Goal: Task Accomplishment & Management: Use online tool/utility

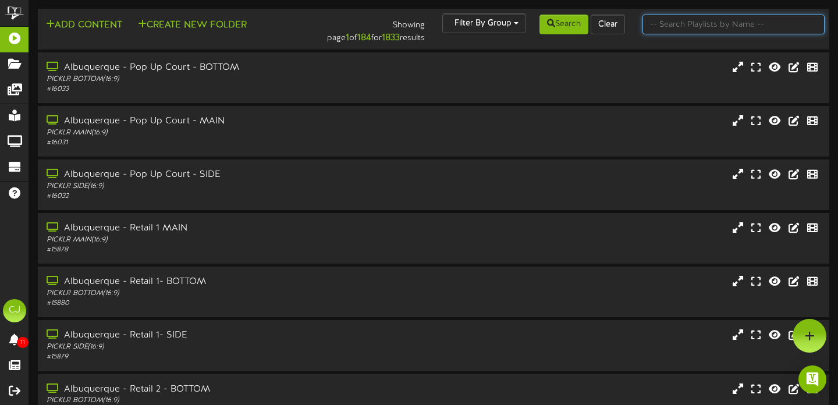
click at [722, 30] on input "text" at bounding box center [734, 25] width 183 height 20
type input "[GEOGRAPHIC_DATA]"
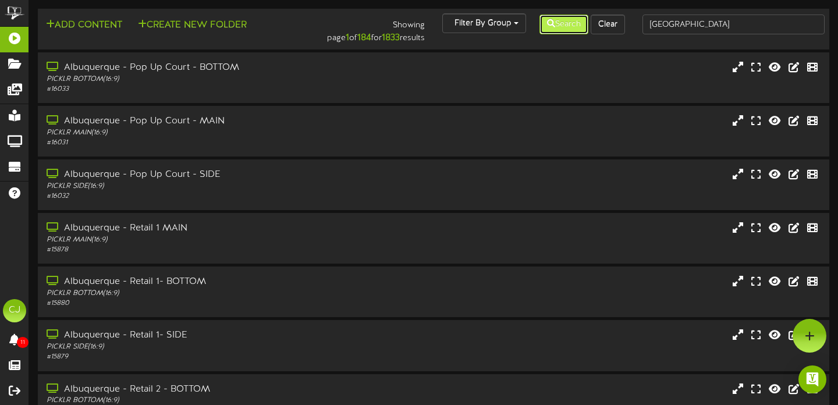
click at [568, 24] on button "Search" at bounding box center [564, 25] width 49 height 20
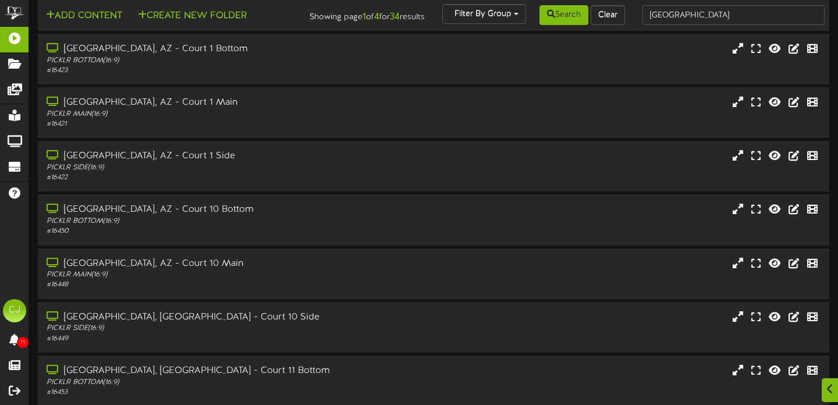
scroll to position [228, 0]
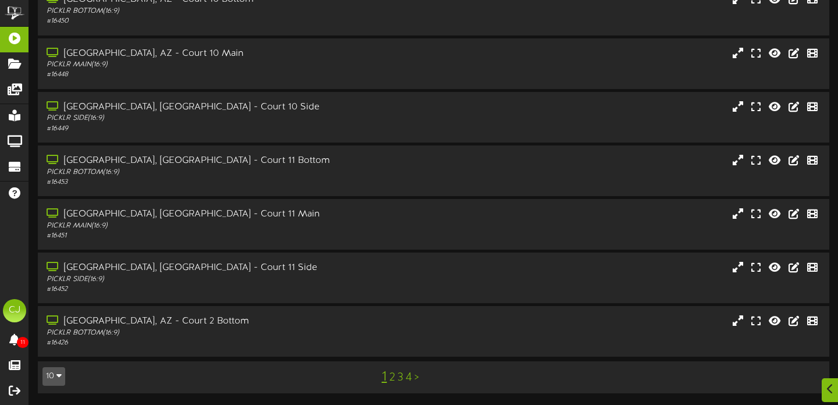
click at [408, 379] on link "4" at bounding box center [409, 377] width 6 height 13
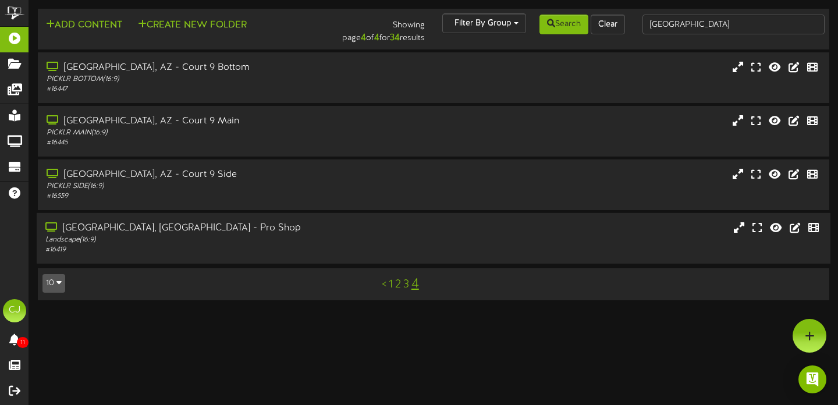
click at [270, 232] on div "[GEOGRAPHIC_DATA], [GEOGRAPHIC_DATA] - Pro Shop" at bounding box center [201, 228] width 313 height 13
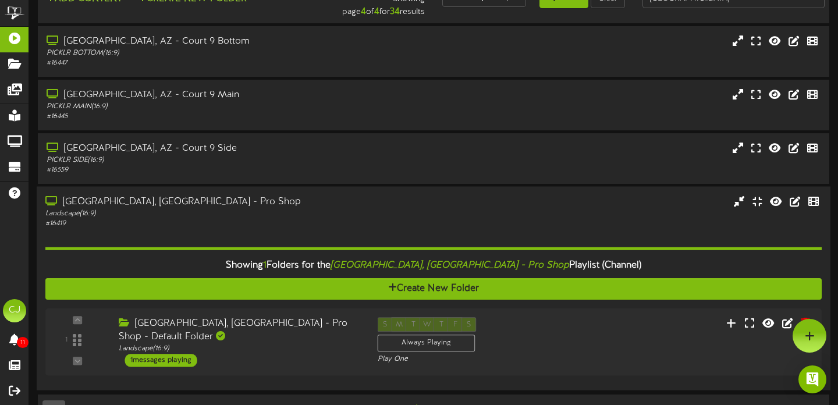
scroll to position [57, 0]
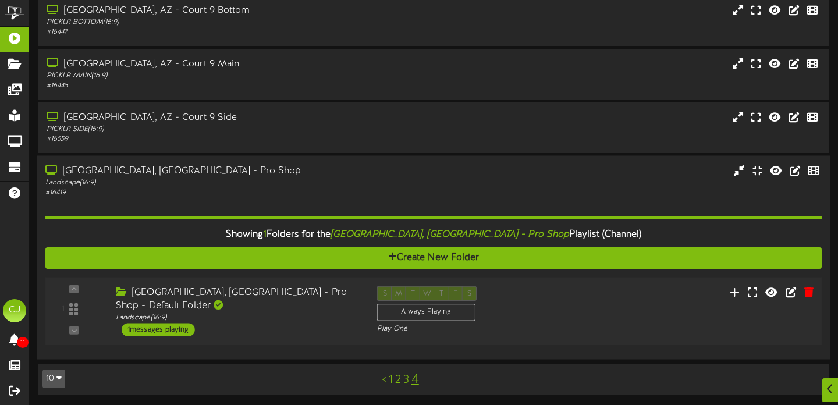
click at [313, 309] on div "[GEOGRAPHIC_DATA], [GEOGRAPHIC_DATA] - Pro Shop - Default Folder Landscape ( 16…" at bounding box center [237, 311] width 261 height 50
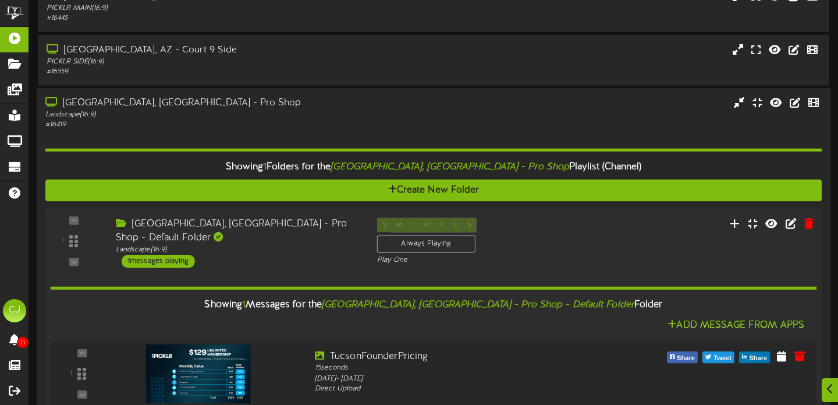
scroll to position [199, 0]
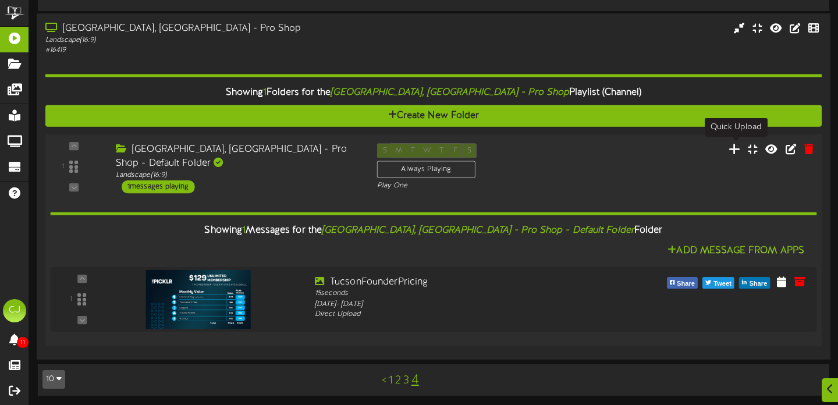
click at [735, 149] on icon at bounding box center [735, 149] width 12 height 13
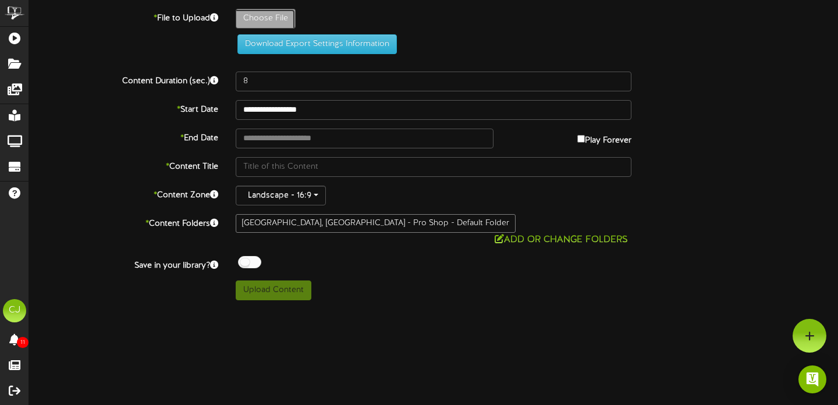
type input "**********"
type input "ComparisonSheet-RevelTV56"
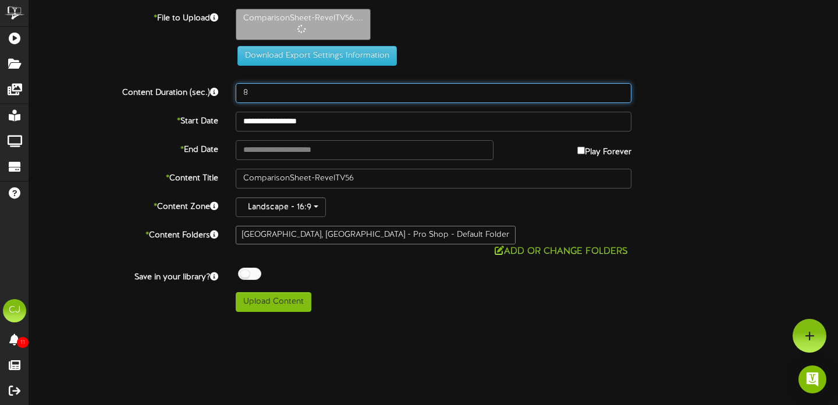
click at [273, 96] on input "8" at bounding box center [434, 93] width 396 height 20
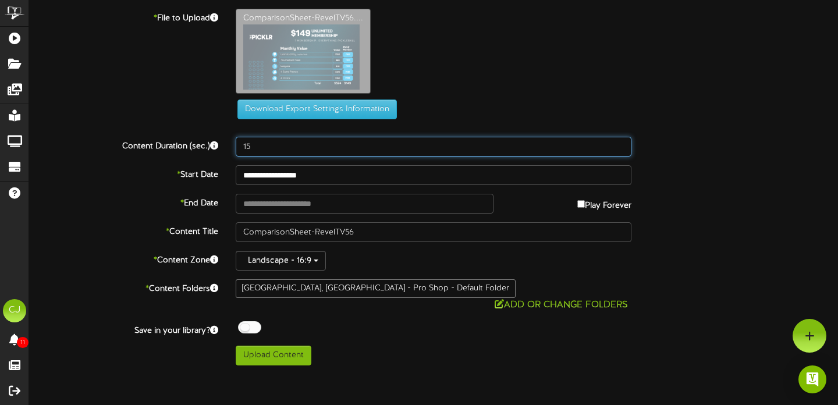
type input "15"
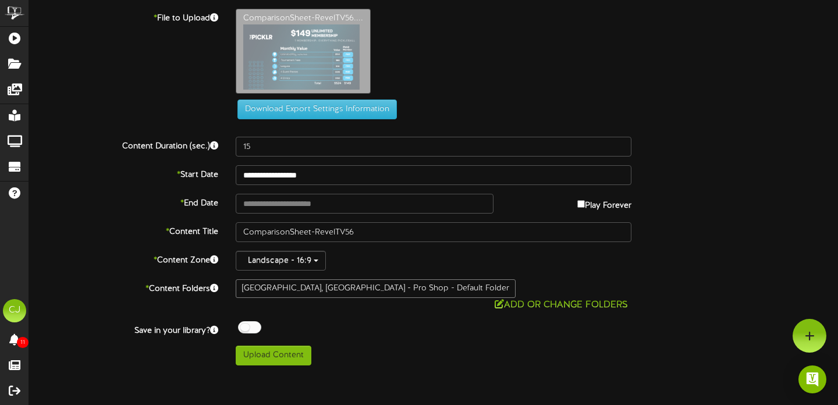
click at [384, 128] on div "* File to Upload ComparisonSheet-RevelTV56.... Download Export Settings Informa…" at bounding box center [433, 68] width 827 height 119
click at [306, 178] on input "**********" at bounding box center [434, 175] width 396 height 20
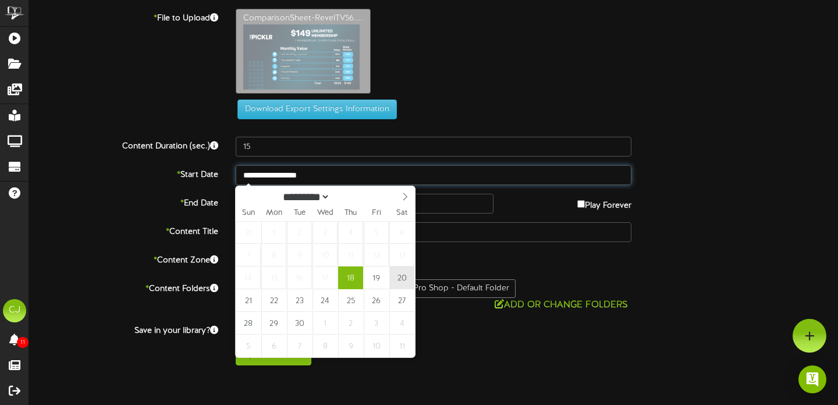
type input "**********"
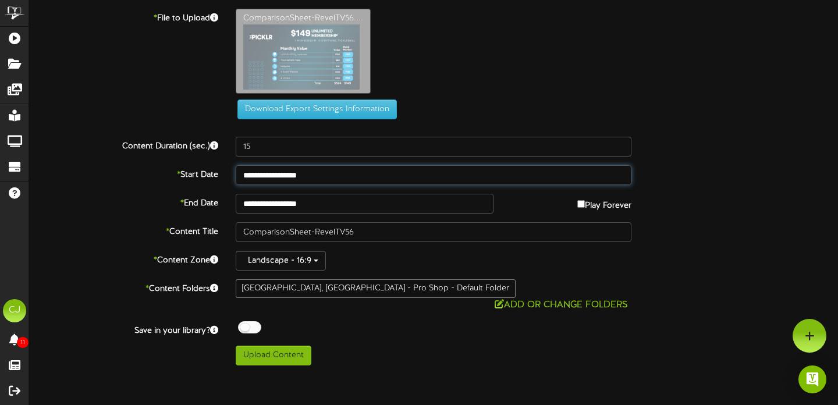
click at [338, 177] on input "**********" at bounding box center [434, 175] width 396 height 20
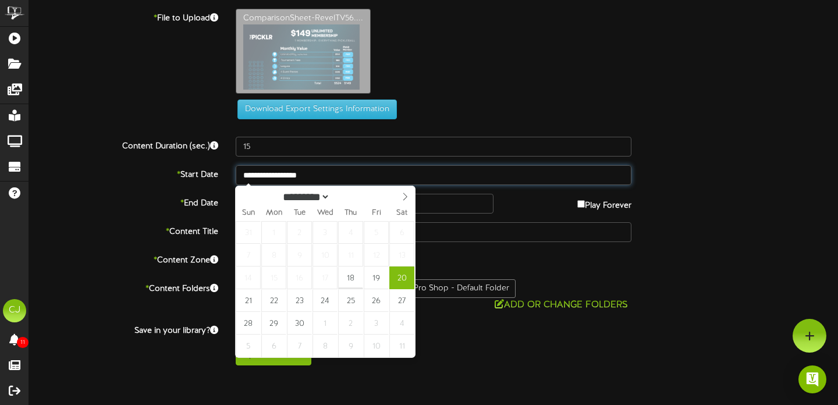
type input "**********"
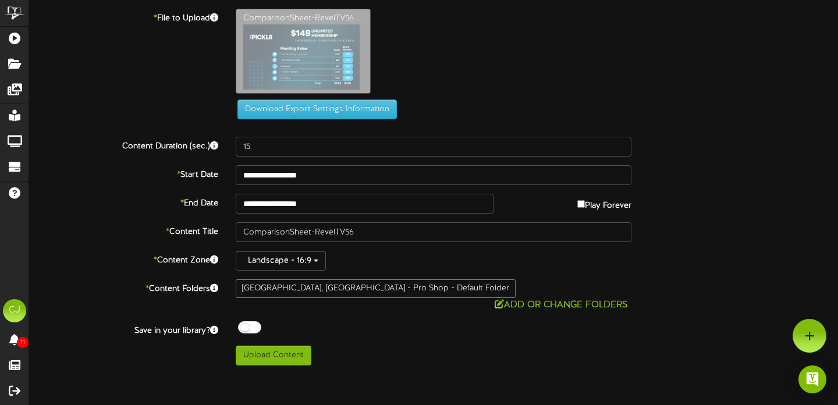
click at [441, 321] on div "Off On" at bounding box center [434, 328] width 396 height 15
click at [582, 206] on label "Play Forever" at bounding box center [605, 203] width 54 height 18
click at [282, 346] on button "Upload Content" at bounding box center [274, 356] width 76 height 20
type input "**********"
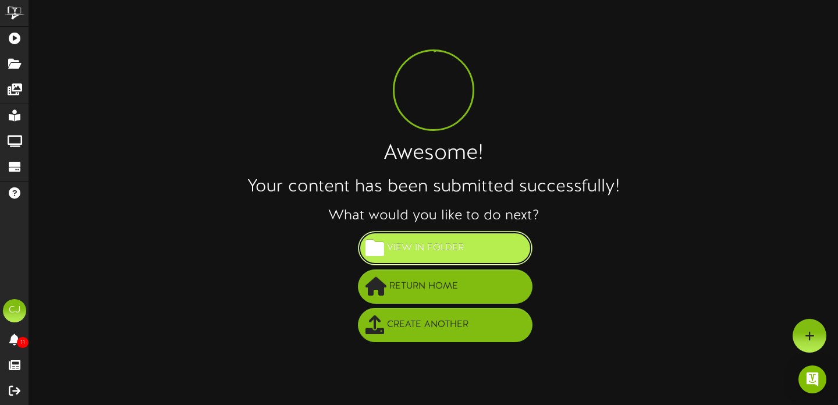
click at [456, 253] on span "View in Folder" at bounding box center [425, 248] width 83 height 19
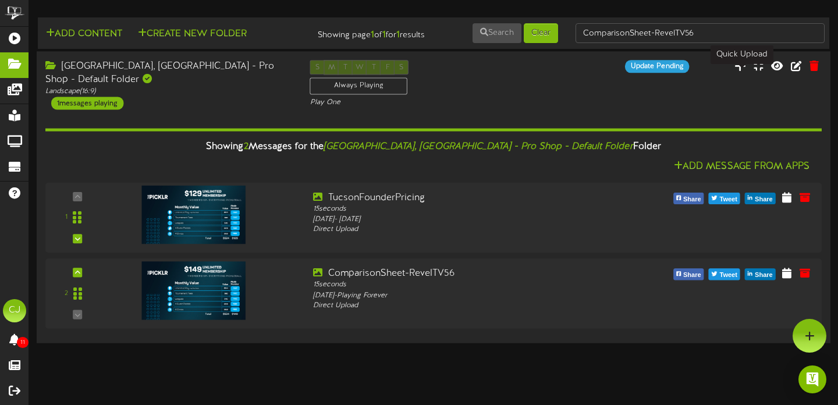
click at [741, 72] on icon at bounding box center [741, 65] width 12 height 13
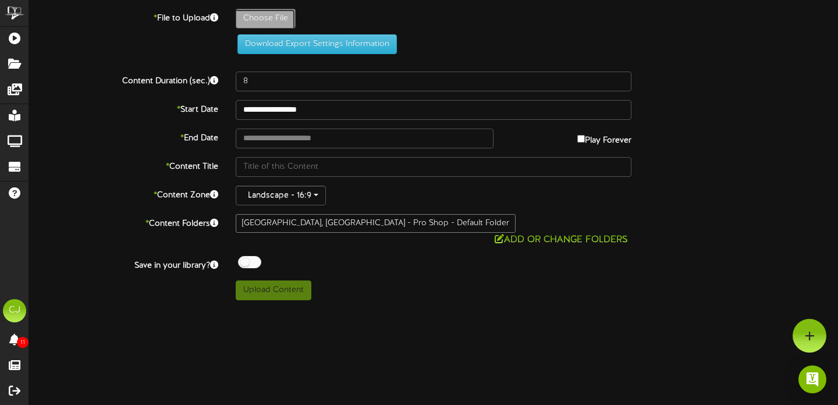
type input "**********"
type input "Membership-Founder20"
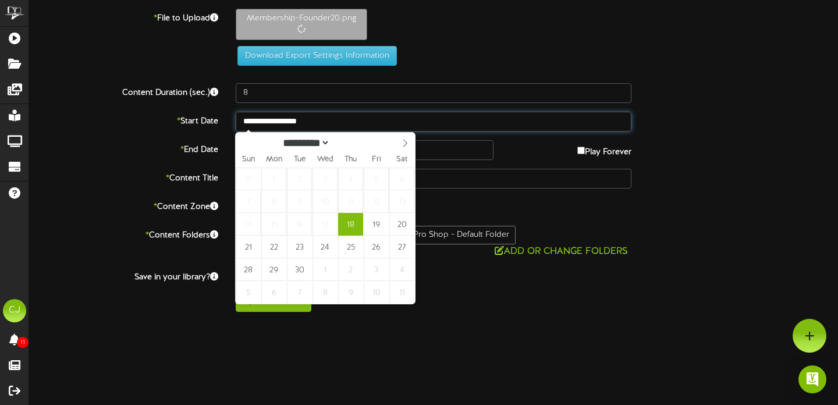
click at [271, 126] on input "**********" at bounding box center [434, 122] width 396 height 20
type input "**********"
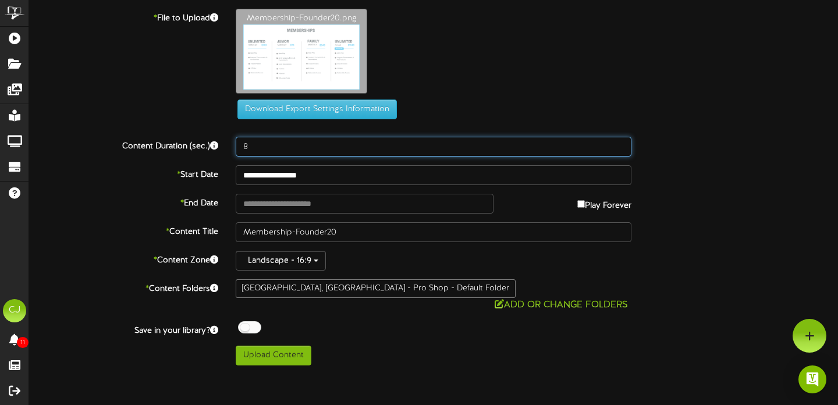
click at [255, 148] on input "8" at bounding box center [434, 147] width 396 height 20
type input "15"
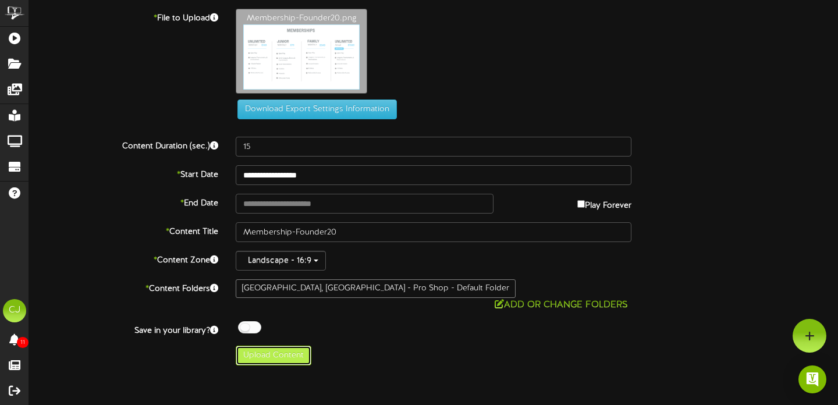
click at [296, 346] on button "Upload Content" at bounding box center [274, 356] width 76 height 20
type input "**********"
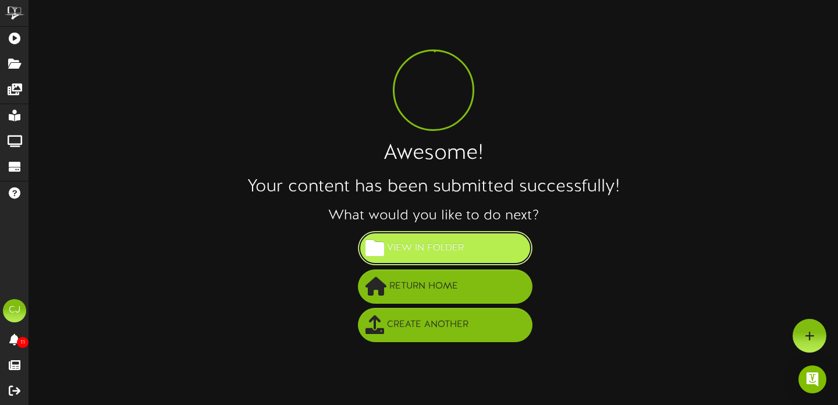
click at [433, 253] on span "View in Folder" at bounding box center [425, 248] width 83 height 19
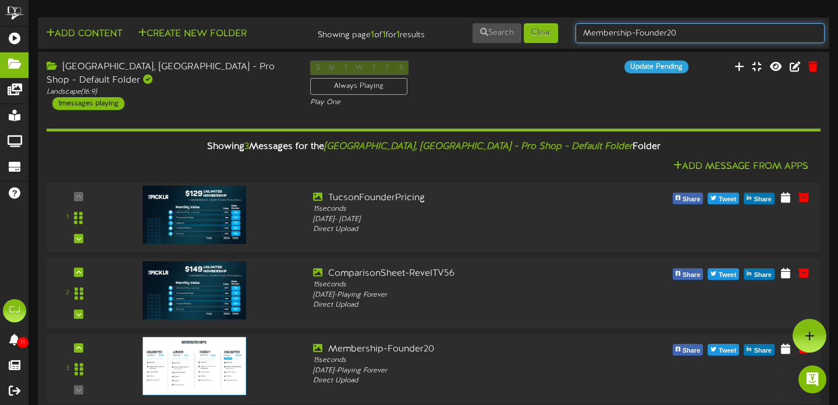
click at [648, 42] on input "Membership-Founder20" at bounding box center [700, 33] width 249 height 20
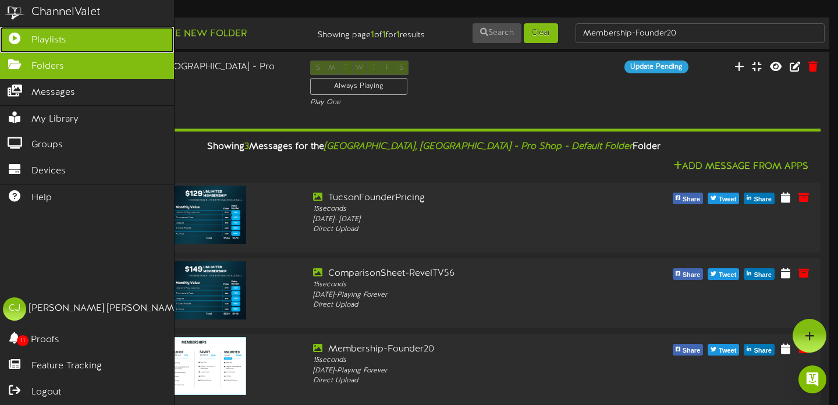
click at [40, 36] on span "Playlists" at bounding box center [48, 40] width 35 height 13
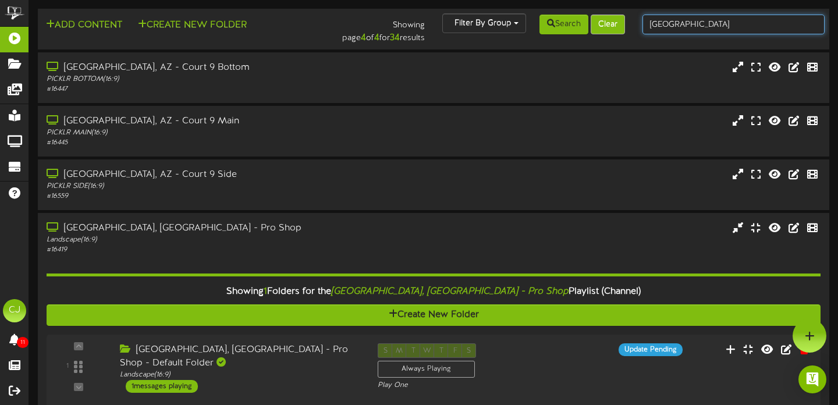
drag, startPoint x: 691, startPoint y: 26, endPoint x: 605, endPoint y: 21, distance: 85.7
click at [605, 21] on div "Add Content Create New Folder Showing page 4 of 4 for 34 results Filter By Grou…" at bounding box center [434, 28] width 800 height 31
type input "[GEOGRAPHIC_DATA]"
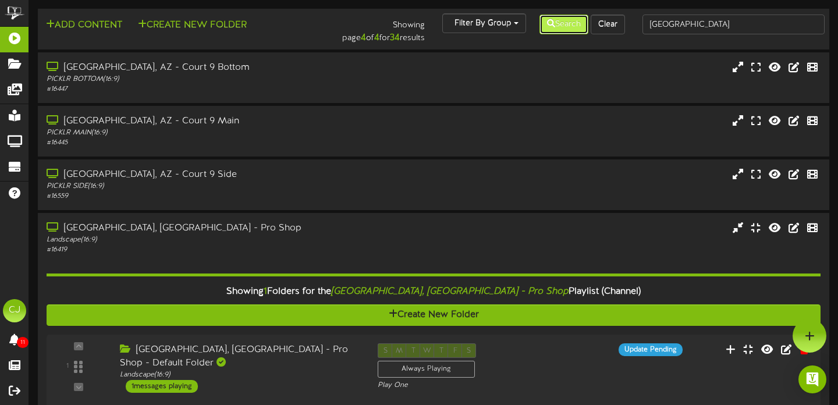
click at [573, 29] on button "Search" at bounding box center [564, 25] width 49 height 20
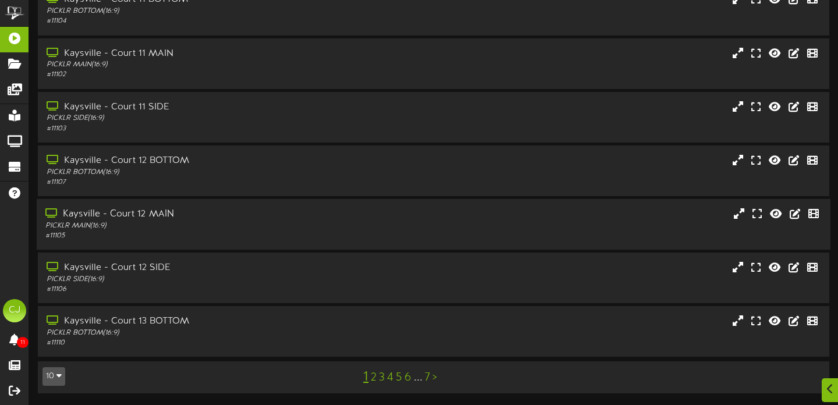
scroll to position [228, 0]
click at [399, 379] on link "5" at bounding box center [399, 377] width 6 height 13
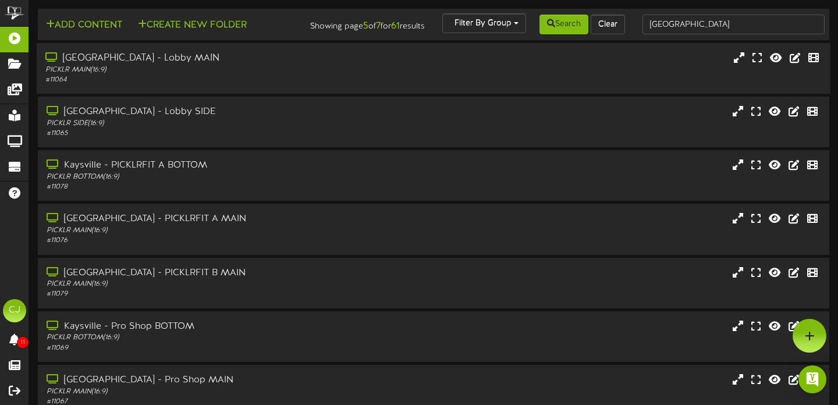
click at [245, 65] on div "[GEOGRAPHIC_DATA] - Lobby MAIN" at bounding box center [201, 58] width 313 height 13
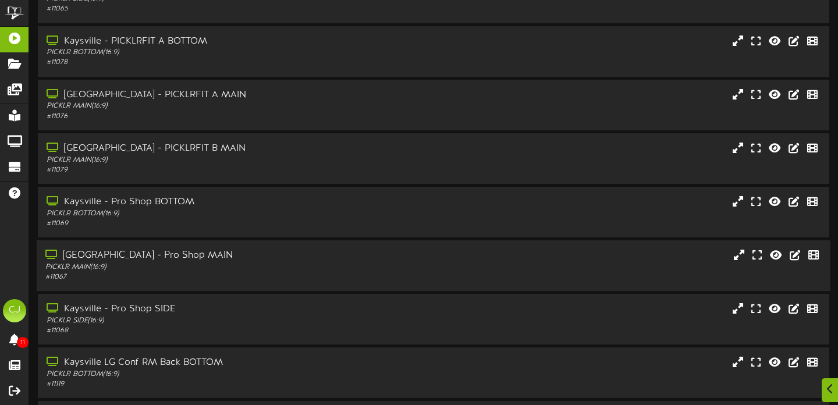
scroll to position [449, 0]
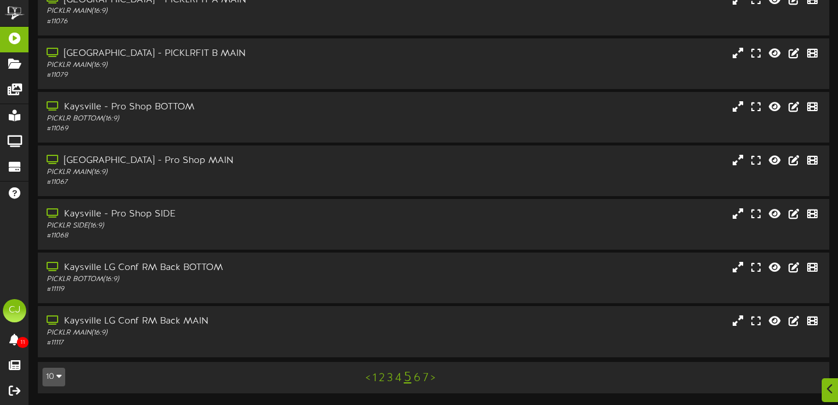
click at [376, 377] on div "< 1 2 3 4 5 6 7 >" at bounding box center [400, 378] width 200 height 22
click at [374, 379] on link "1" at bounding box center [375, 378] width 4 height 13
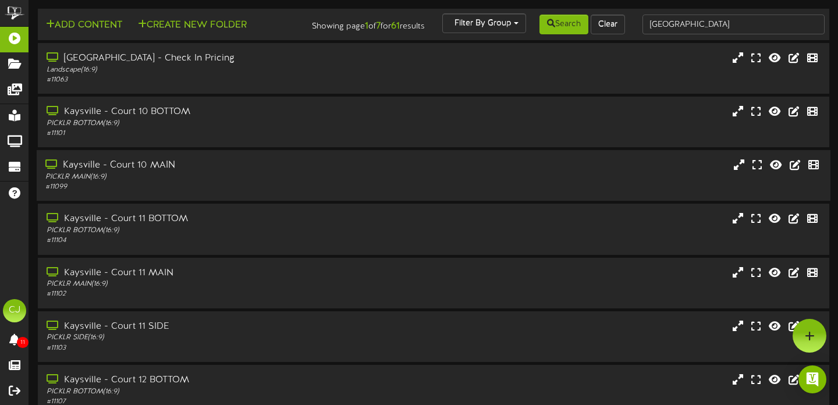
scroll to position [14, 0]
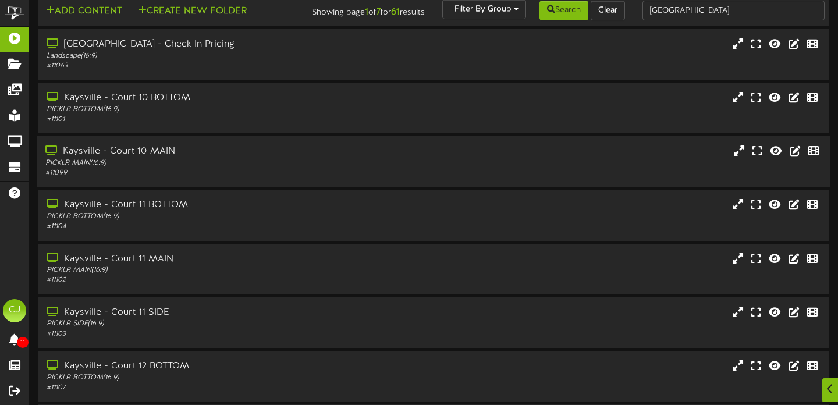
drag, startPoint x: 200, startPoint y: 172, endPoint x: 194, endPoint y: 169, distance: 6.3
click at [199, 168] on div "PICKLR MAIN ( 16:9 )" at bounding box center [201, 163] width 313 height 10
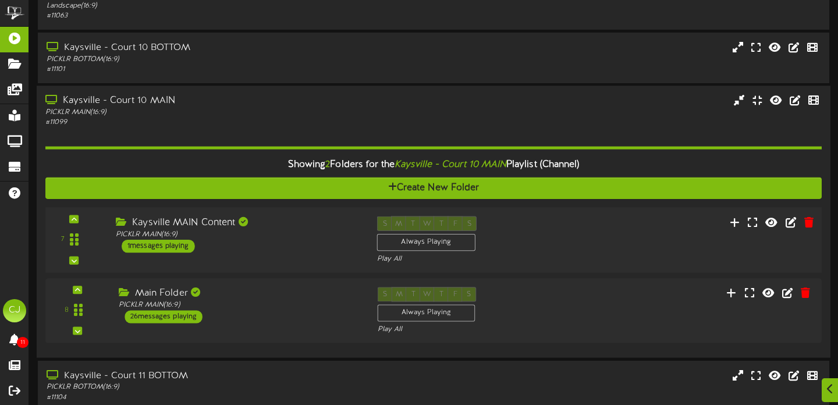
scroll to position [78, 0]
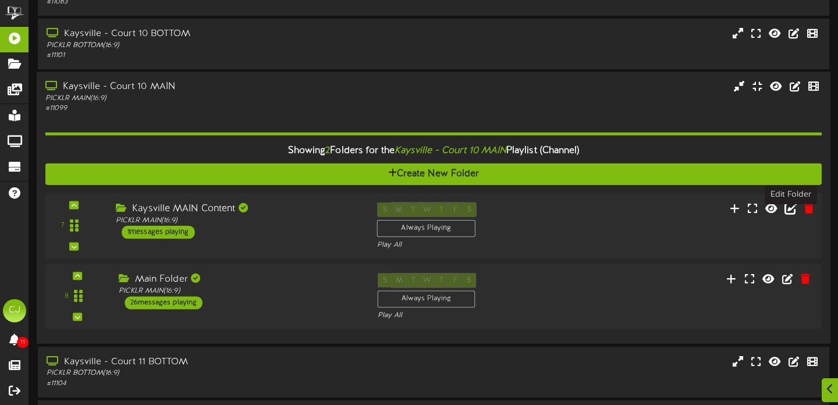
click at [789, 214] on icon at bounding box center [791, 207] width 13 height 13
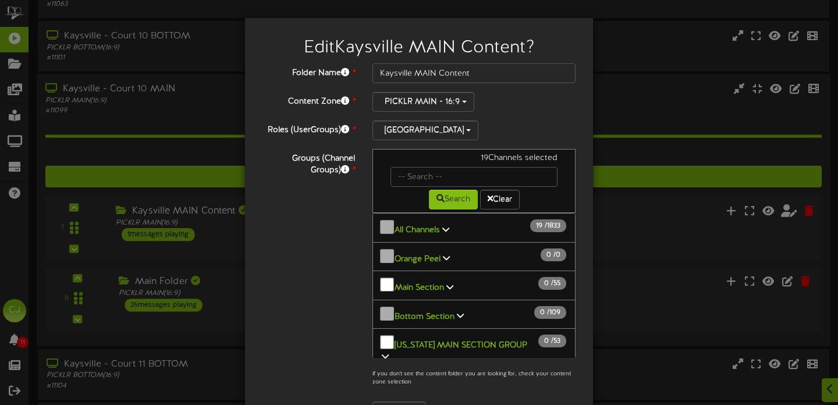
scroll to position [77, 0]
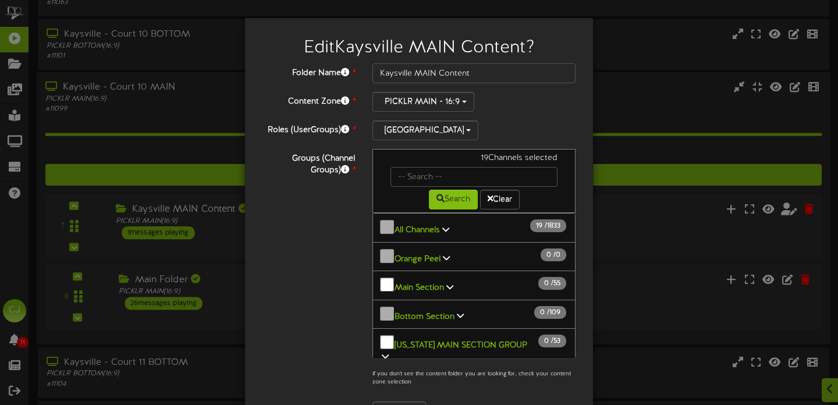
click at [441, 232] on button "All Channels 19 / 1833" at bounding box center [474, 228] width 203 height 30
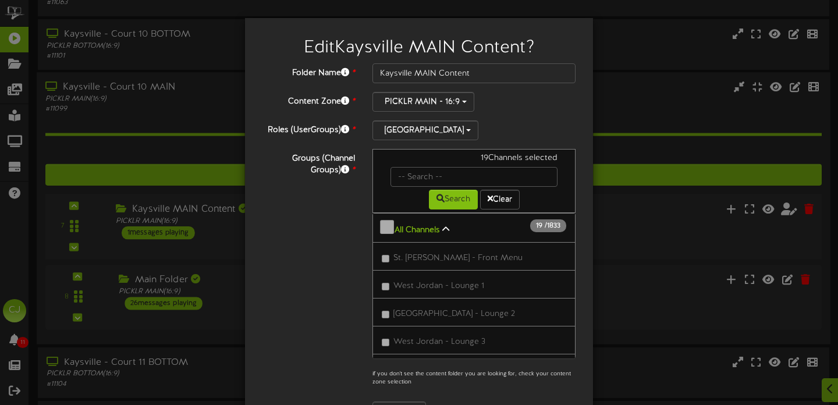
click at [447, 226] on icon at bounding box center [445, 229] width 7 height 8
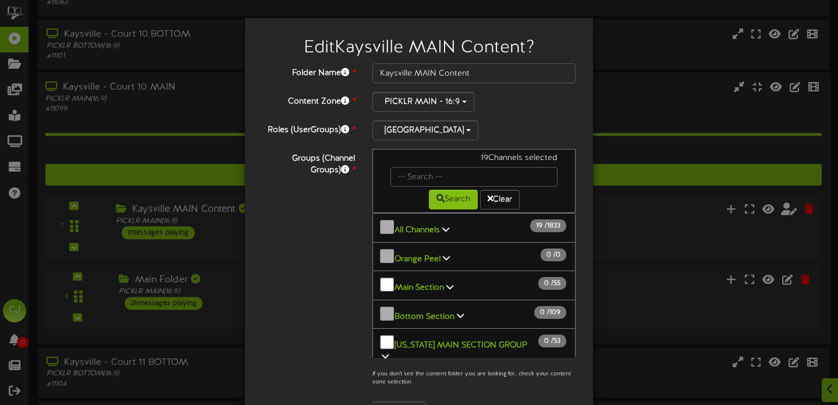
drag, startPoint x: 447, startPoint y: 226, endPoint x: 440, endPoint y: 234, distance: 10.4
click at [447, 226] on icon at bounding box center [445, 229] width 7 height 8
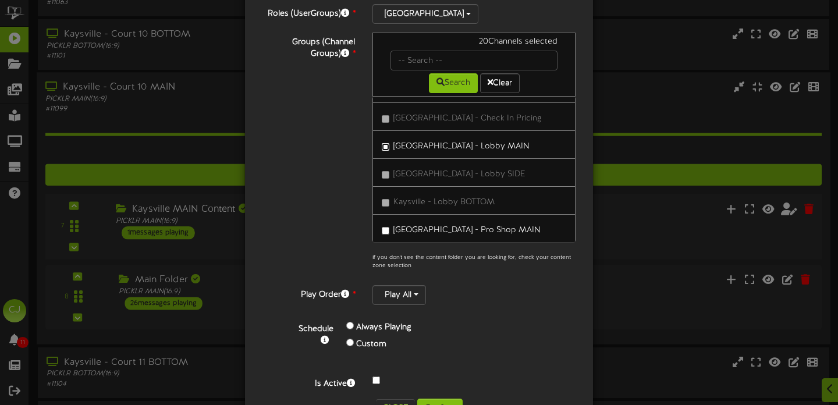
scroll to position [157, 0]
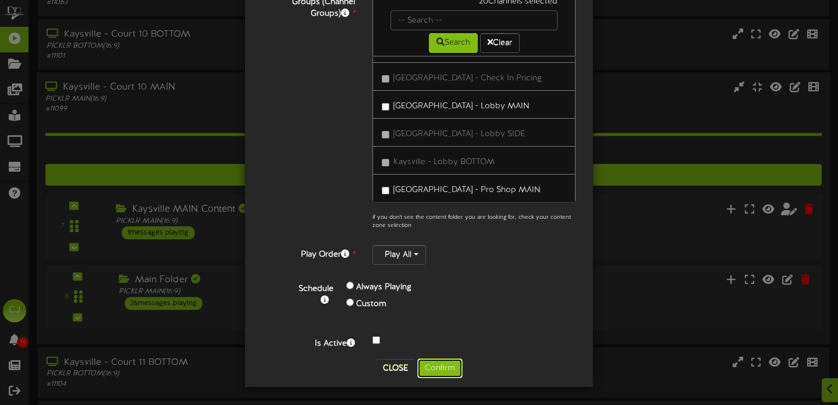
click at [447, 367] on button "Confirm" at bounding box center [439, 369] width 45 height 20
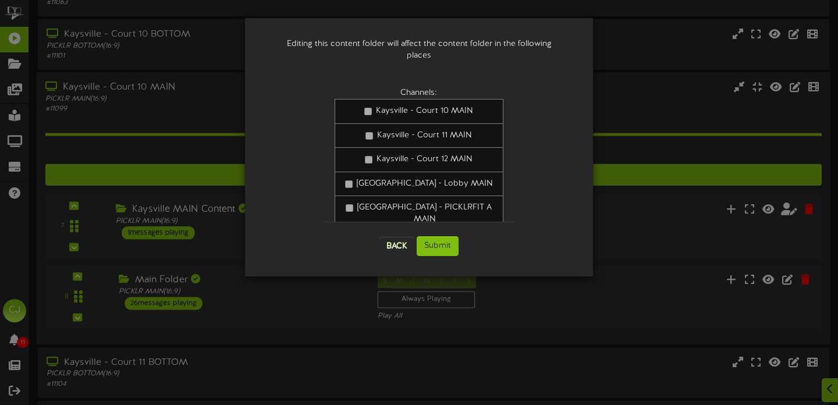
scroll to position [0, 0]
click at [439, 238] on button "Submit" at bounding box center [438, 246] width 42 height 20
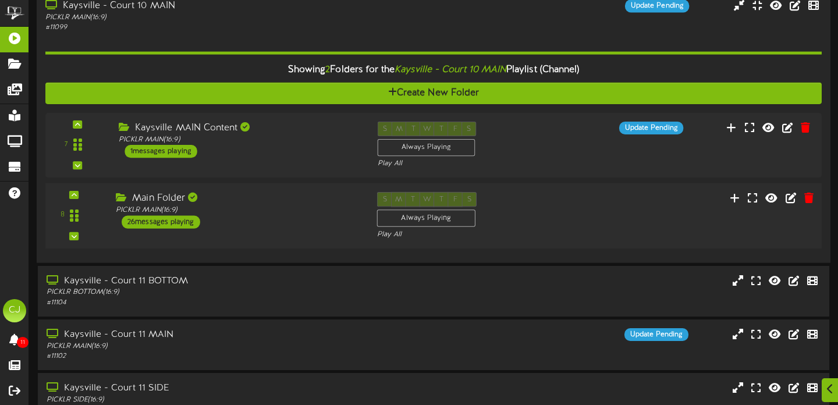
scroll to position [160, 0]
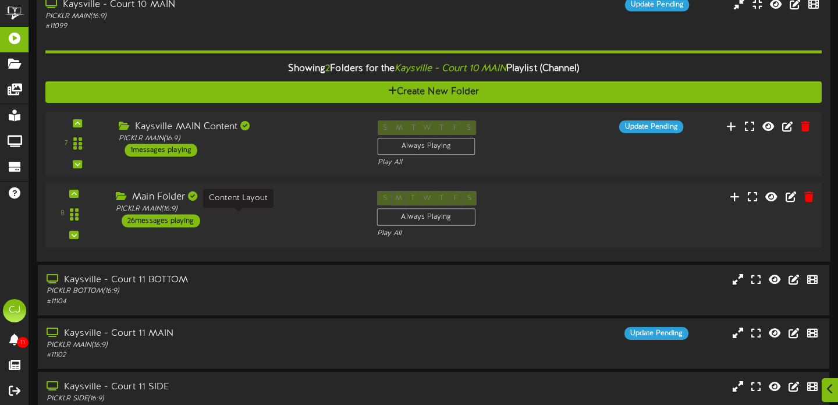
click at [277, 214] on div "PICKLR MAIN ( 16:9 )" at bounding box center [238, 209] width 244 height 10
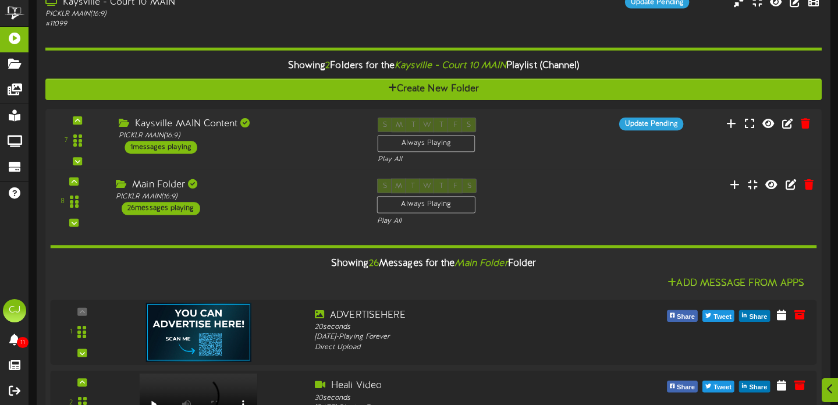
scroll to position [158, 0]
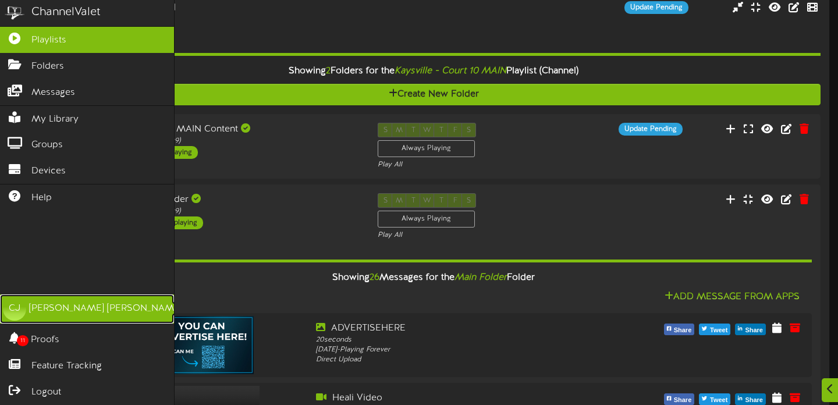
click at [77, 304] on div "[PERSON_NAME]" at bounding box center [105, 308] width 153 height 13
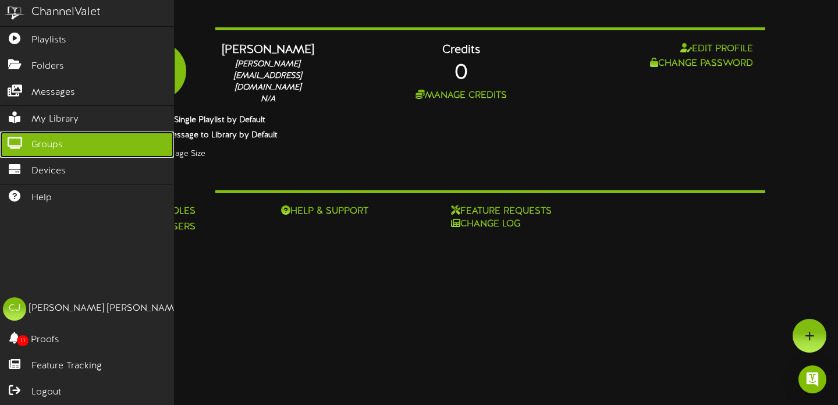
click at [49, 140] on span "Groups" at bounding box center [46, 145] width 31 height 13
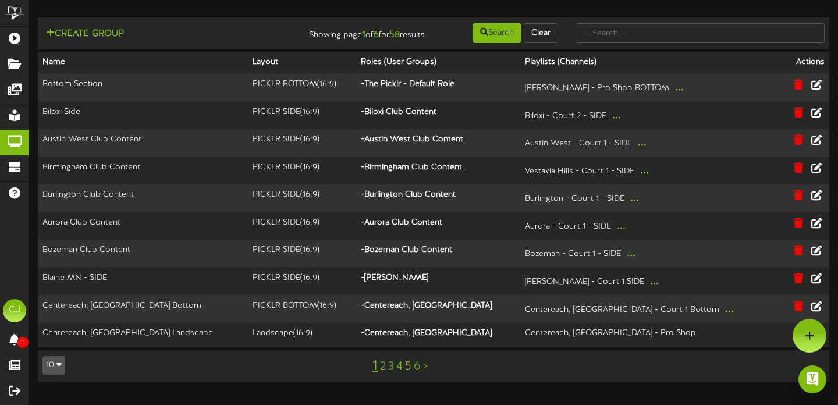
click at [384, 373] on link "2" at bounding box center [383, 366] width 6 height 13
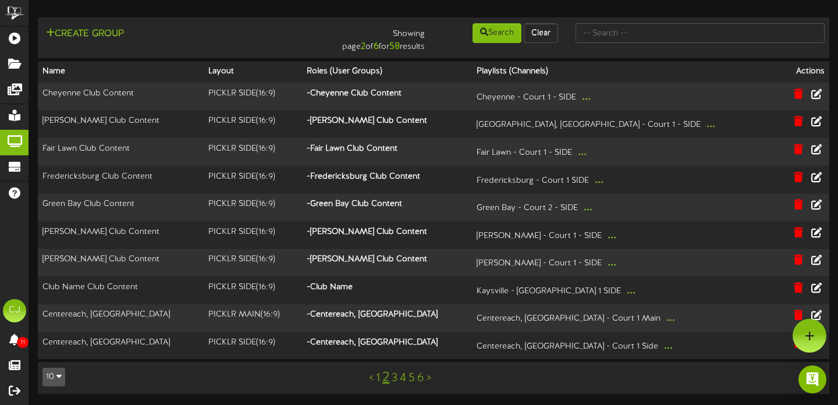
click at [398, 378] on div "< 1 2 3 4 5 6 >" at bounding box center [400, 378] width 200 height 22
click at [396, 378] on link "3" at bounding box center [395, 378] width 6 height 13
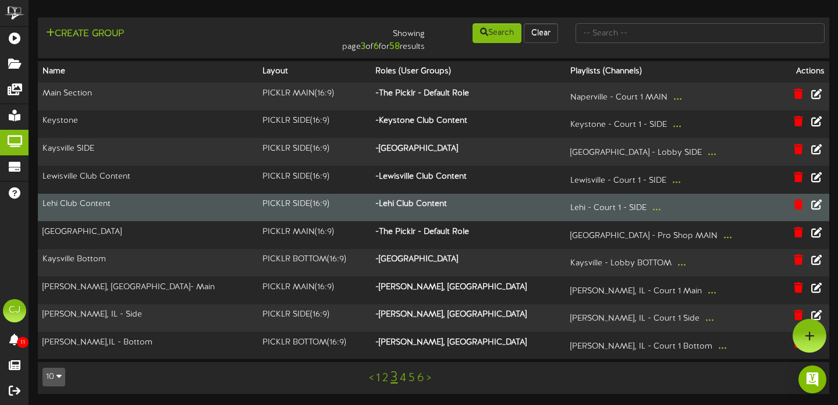
scroll to position [1, 0]
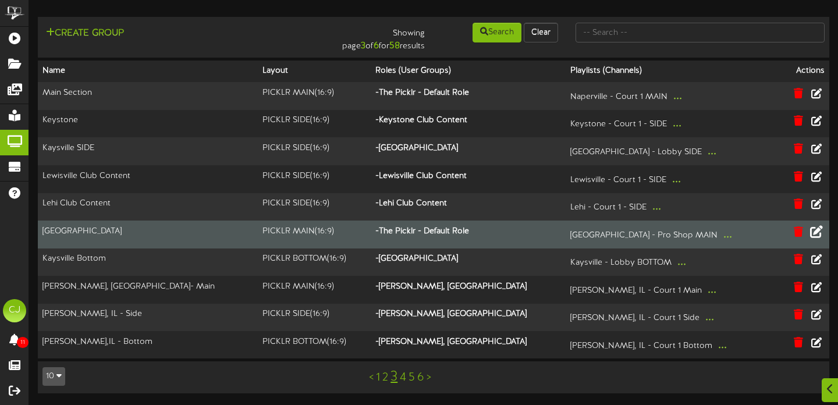
click at [817, 232] on icon at bounding box center [816, 231] width 13 height 13
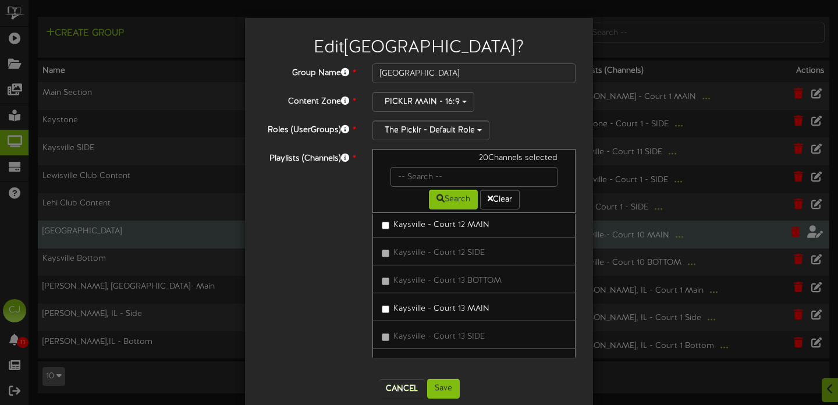
scroll to position [20110, 0]
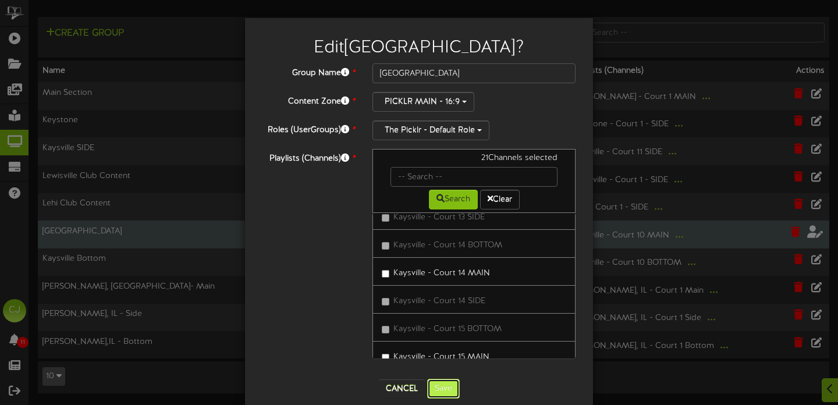
click at [448, 383] on button "Save" at bounding box center [443, 389] width 33 height 20
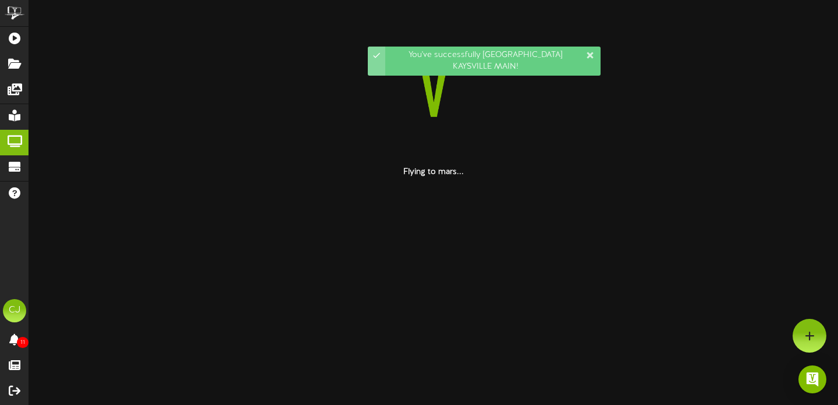
scroll to position [0, 0]
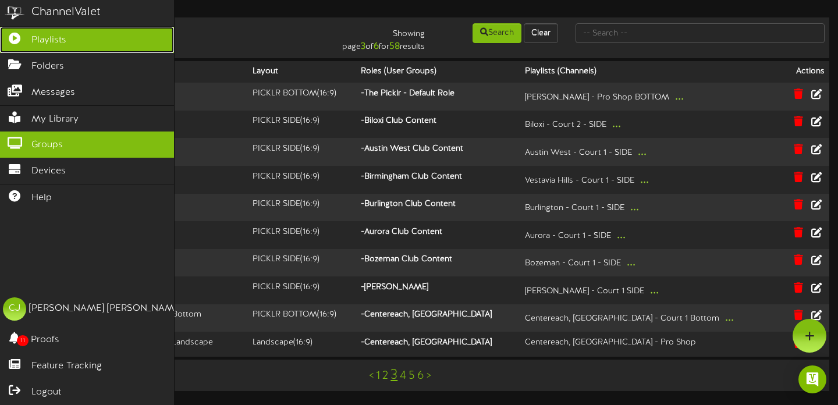
click at [76, 41] on link "Playlists" at bounding box center [87, 40] width 174 height 26
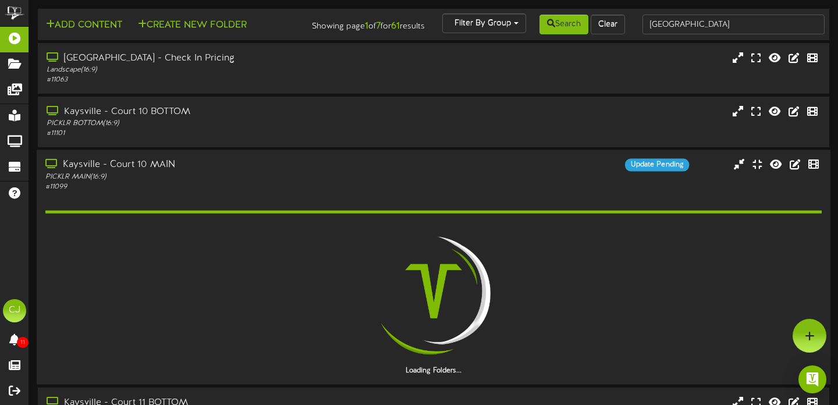
click at [431, 182] on div "Kaysville - Court 10 MAIN PICKLR MAIN ( 16:9 ) # 11099 Update Pending" at bounding box center [434, 175] width 794 height 33
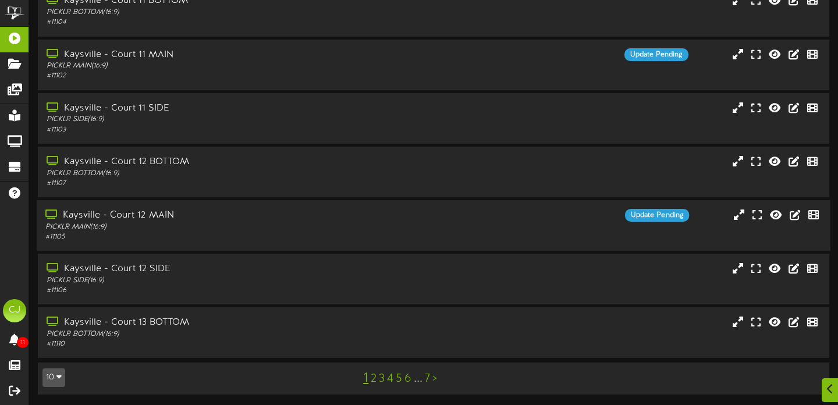
scroll to position [228, 0]
click at [400, 376] on link "5" at bounding box center [399, 377] width 6 height 13
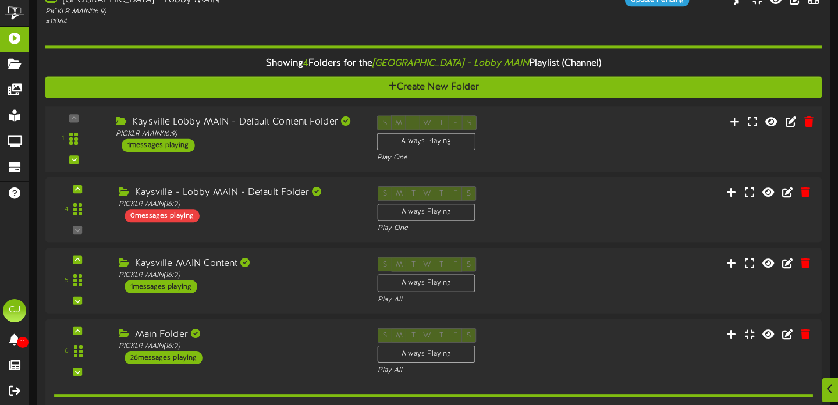
click at [565, 147] on div "1" at bounding box center [433, 139] width 784 height 48
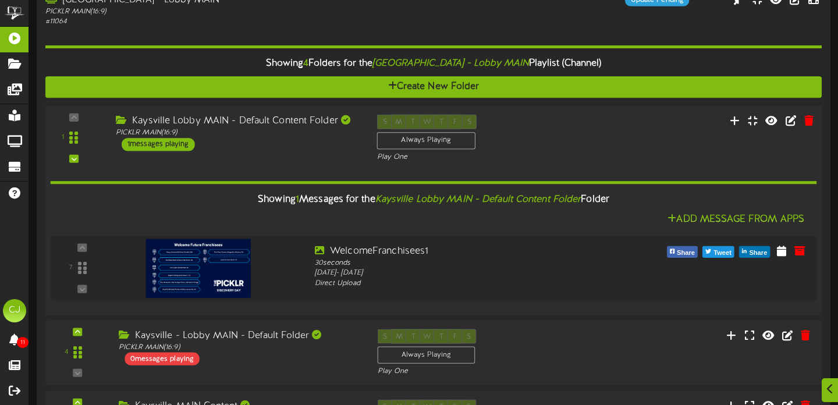
scroll to position [75, 0]
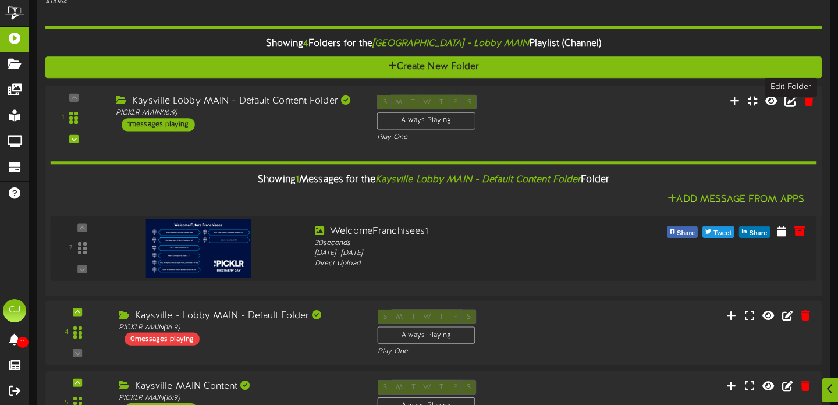
click at [790, 107] on icon at bounding box center [791, 100] width 13 height 13
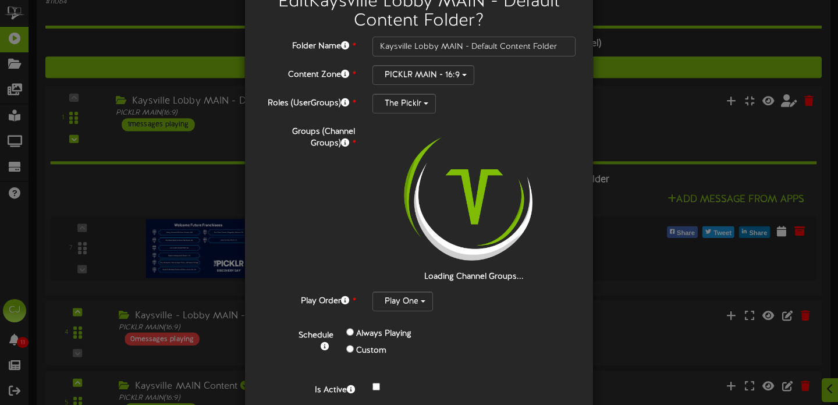
scroll to position [93, 0]
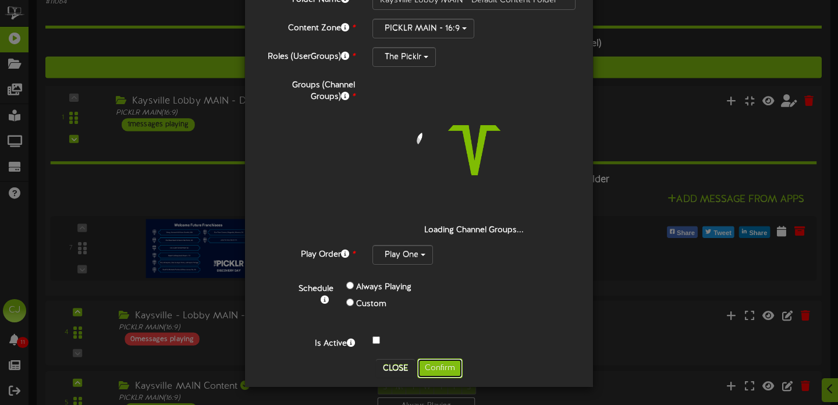
drag, startPoint x: 442, startPoint y: 366, endPoint x: 468, endPoint y: 356, distance: 26.9
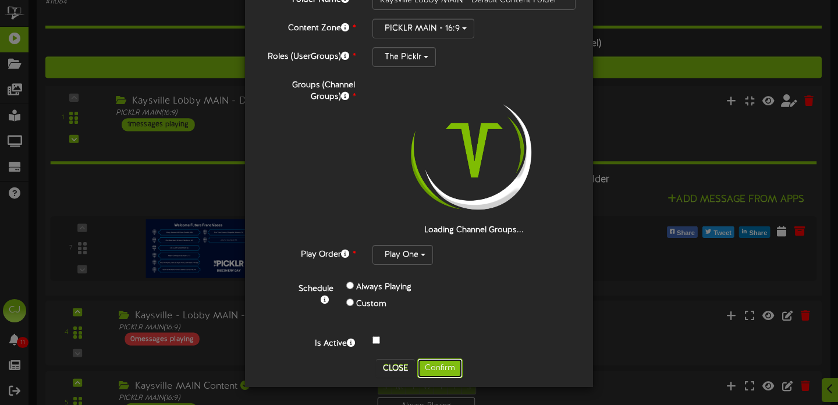
click at [442, 366] on button "Confirm" at bounding box center [439, 369] width 45 height 20
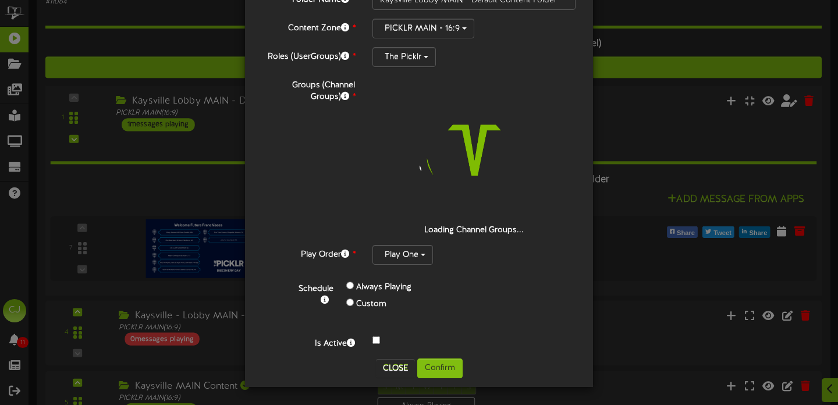
scroll to position [0, 0]
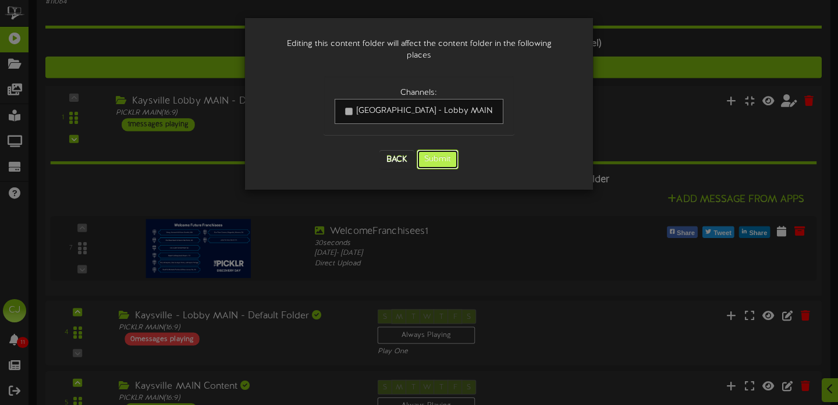
click at [440, 150] on button "Submit" at bounding box center [438, 160] width 42 height 20
